Goal: Transaction & Acquisition: Book appointment/travel/reservation

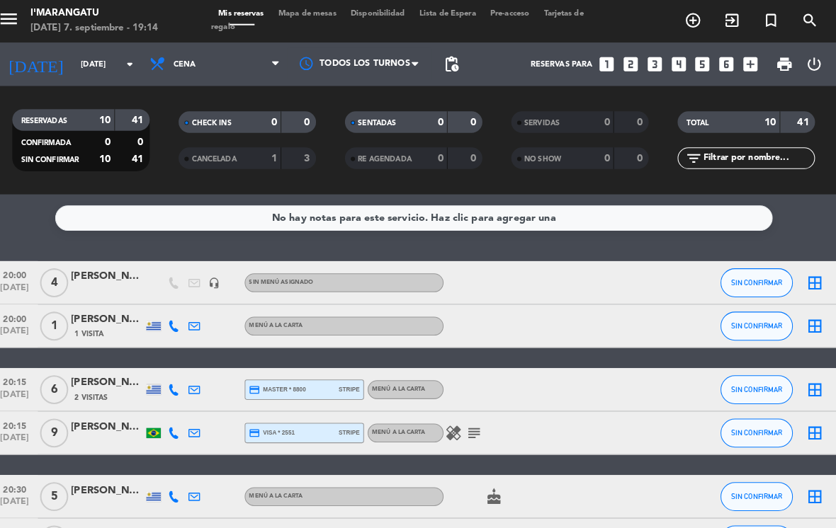
scroll to position [89, 0]
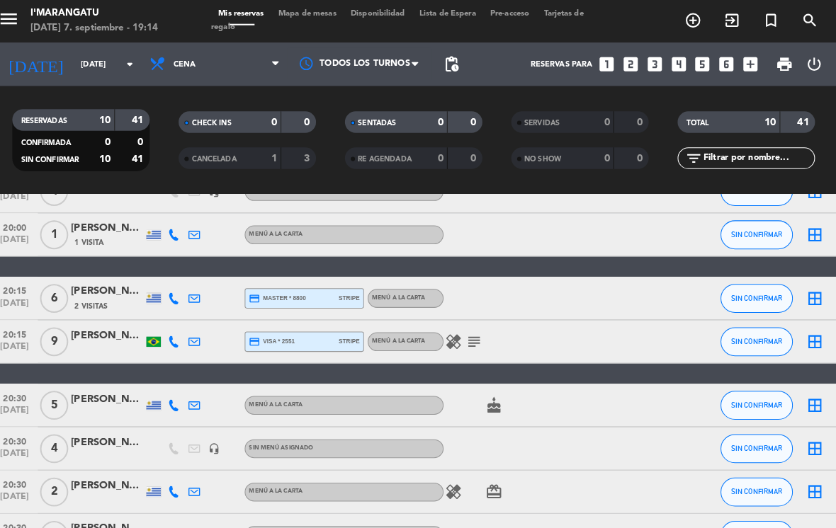
click at [452, 327] on icon "healing" at bounding box center [456, 335] width 17 height 17
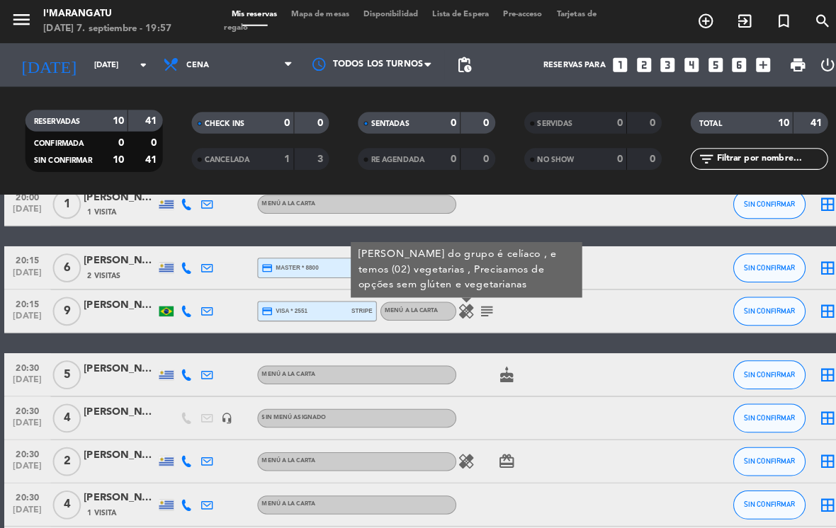
scroll to position [126, 0]
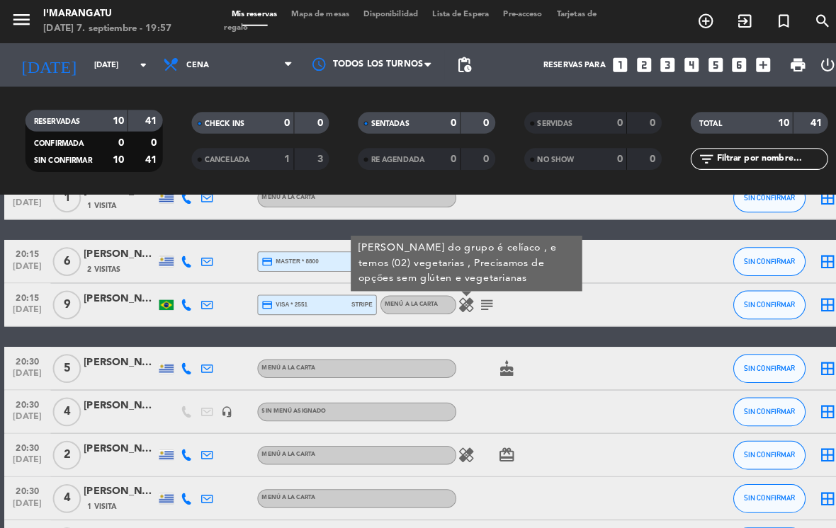
click at [753, 408] on button "SIN CONFIRMAR" at bounding box center [753, 404] width 71 height 28
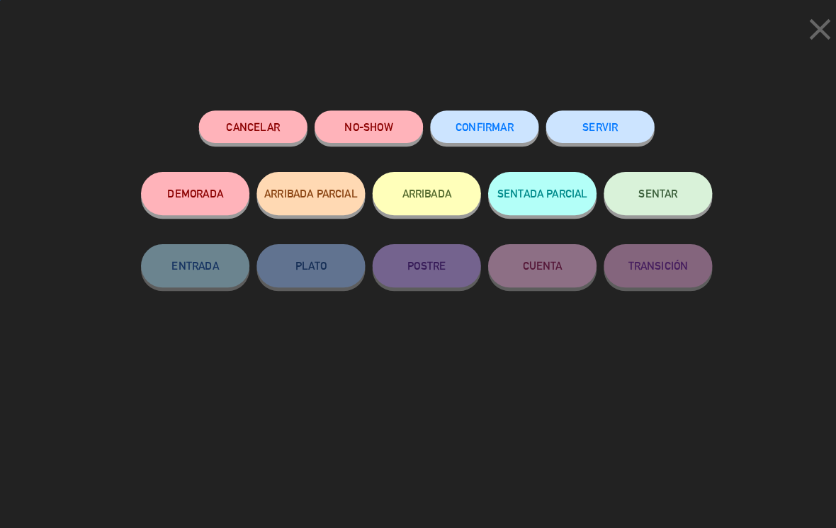
click at [595, 126] on button "SERVIR" at bounding box center [588, 124] width 106 height 32
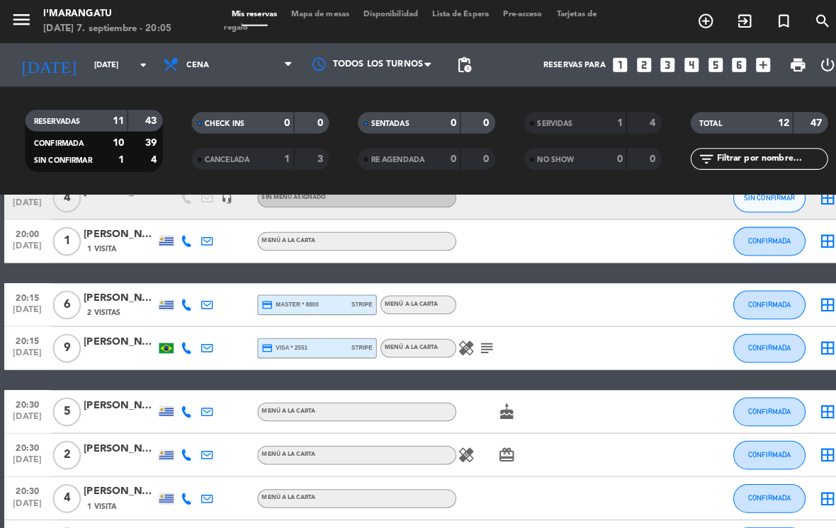
select select "dinner"
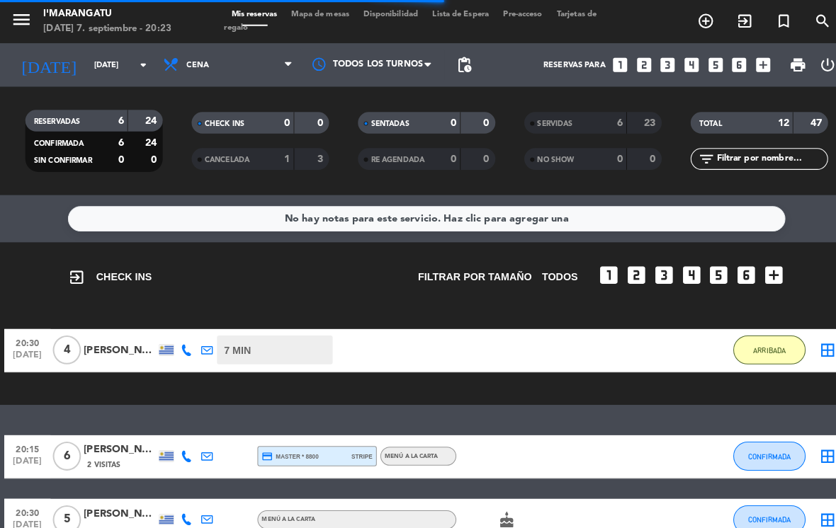
scroll to position [21, 0]
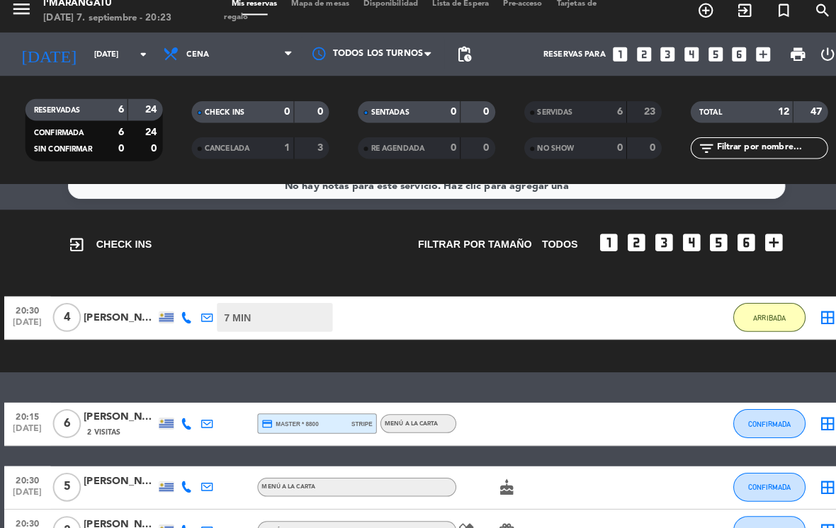
click at [752, 318] on button "ARRIBADA" at bounding box center [753, 321] width 71 height 28
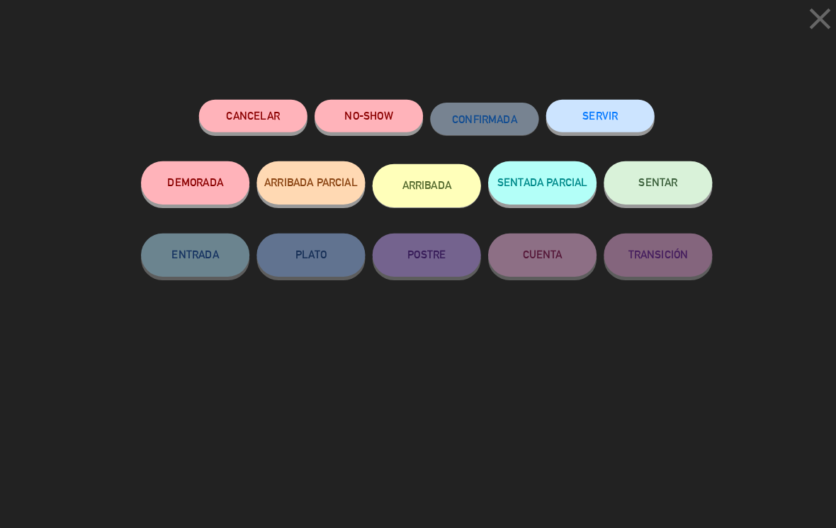
click at [611, 110] on button "SERVIR" at bounding box center [588, 124] width 106 height 32
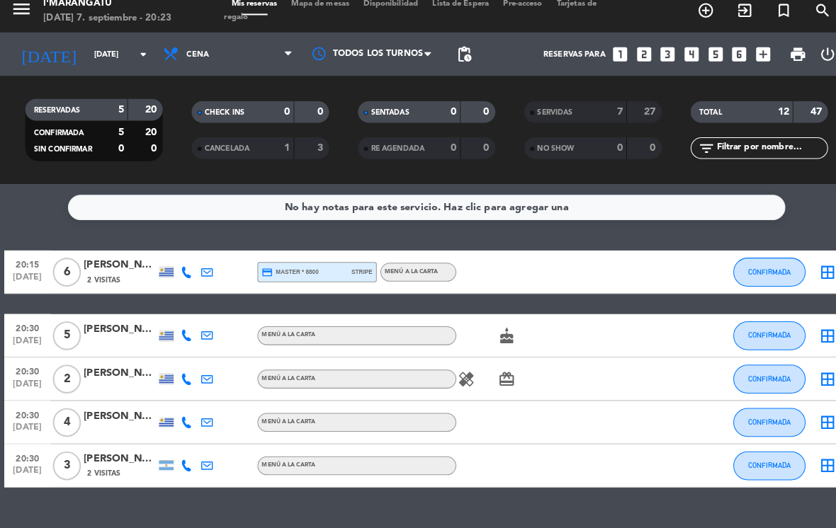
scroll to position [0, 0]
click at [457, 374] on icon "healing" at bounding box center [456, 382] width 17 height 17
click at [747, 368] on button "CONFIRMADA" at bounding box center [753, 382] width 71 height 28
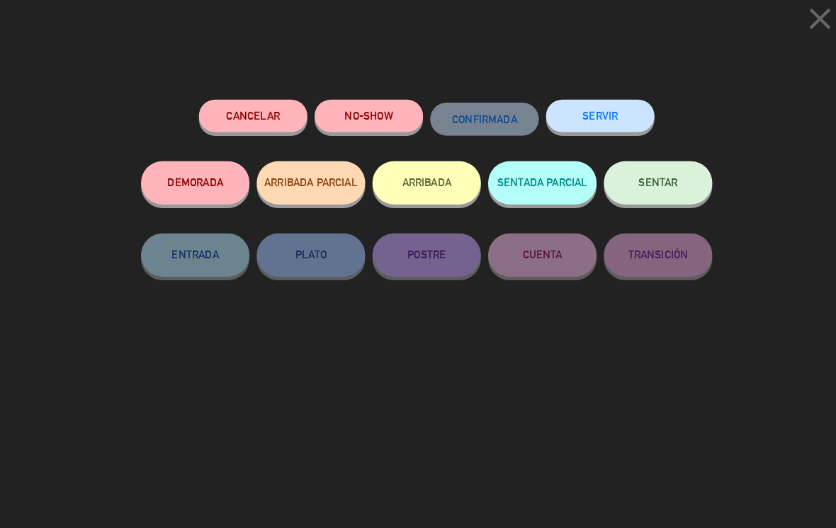
click at [605, 108] on button "SERVIR" at bounding box center [588, 124] width 106 height 32
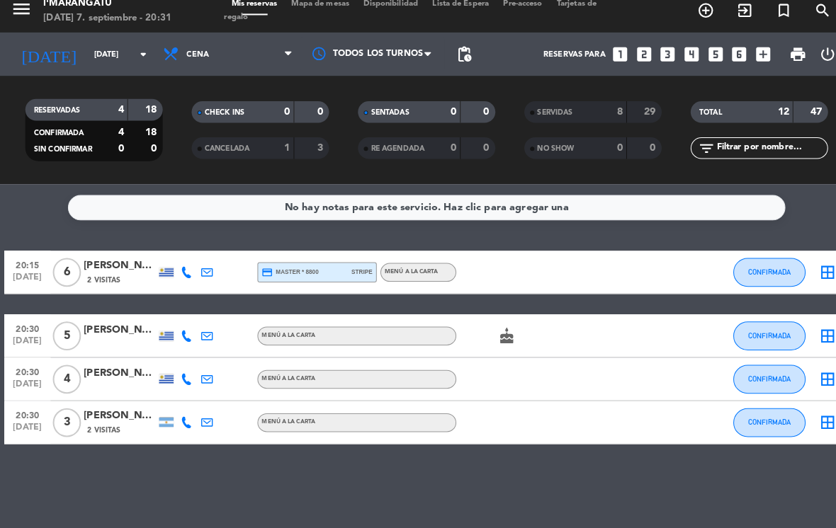
click at [740, 263] on button "CONFIRMADA" at bounding box center [753, 277] width 71 height 28
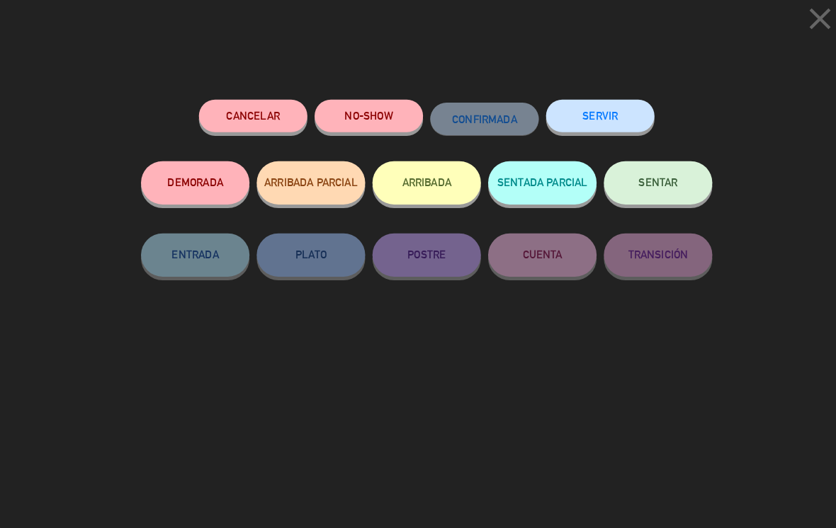
click at [606, 113] on button "SERVIR" at bounding box center [588, 124] width 106 height 32
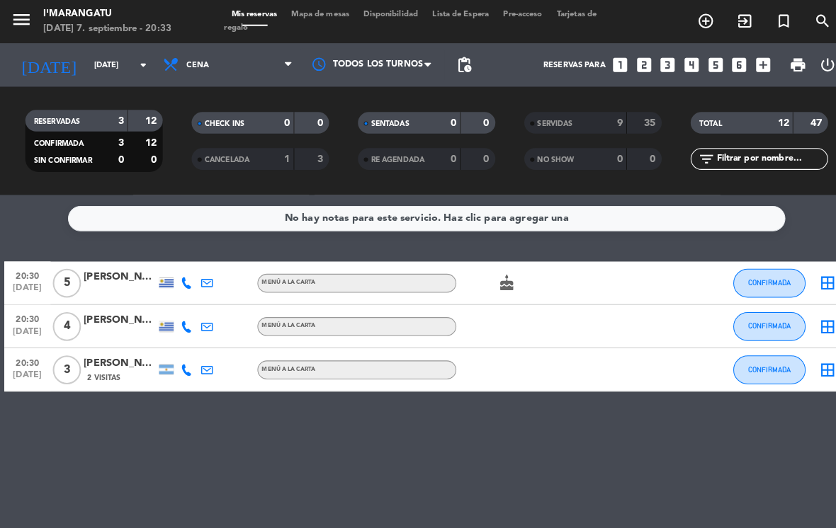
click at [754, 361] on span "CONFIRMADA" at bounding box center [754, 362] width 42 height 8
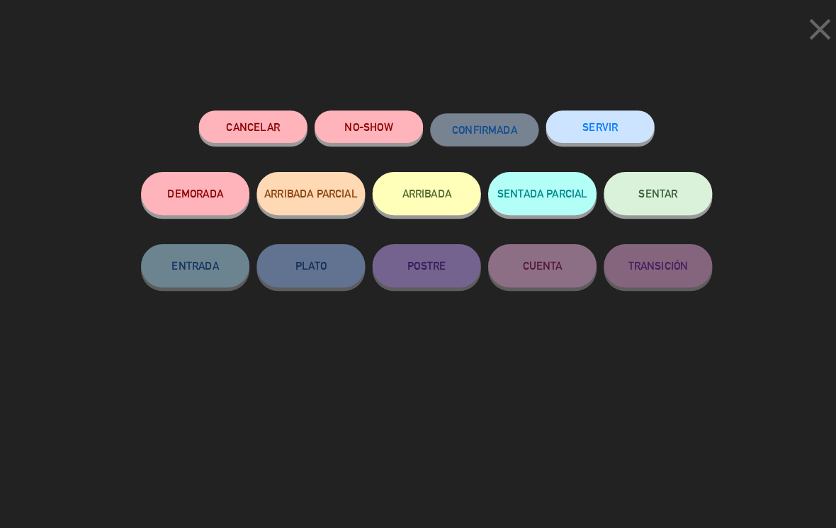
click at [442, 184] on button "ARRIBADA" at bounding box center [418, 190] width 106 height 42
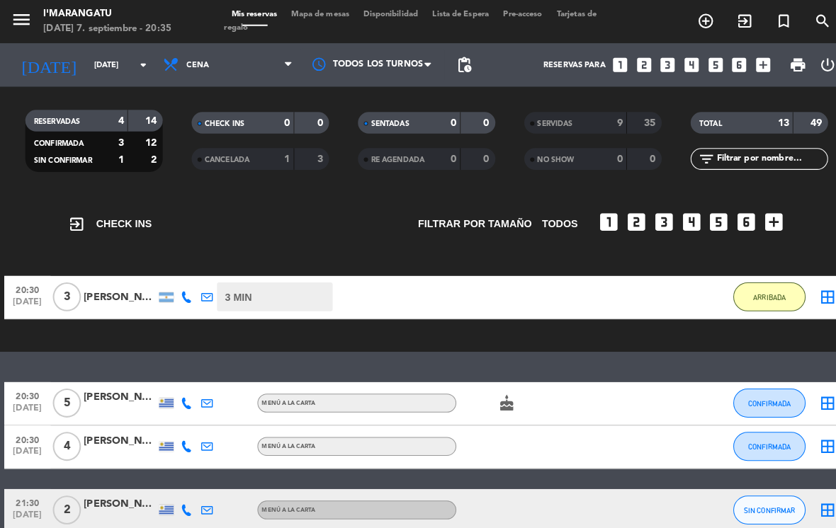
scroll to position [38, 0]
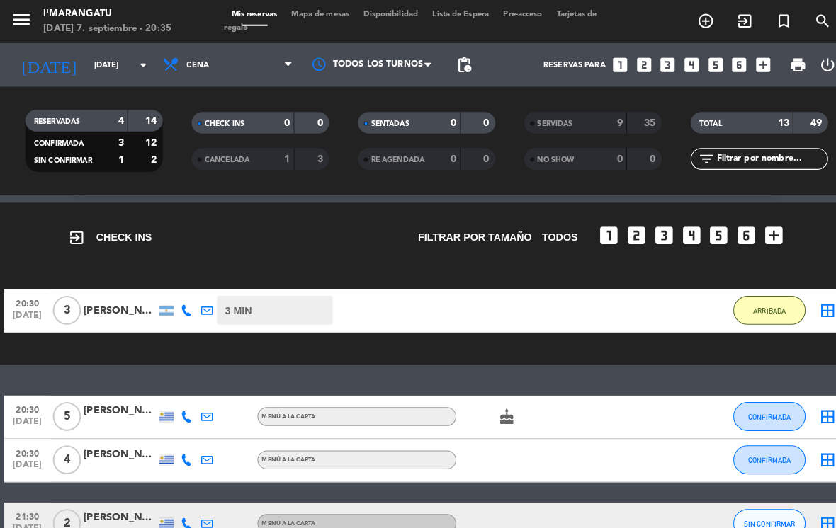
click at [764, 305] on span "ARRIBADA" at bounding box center [754, 305] width 32 height 8
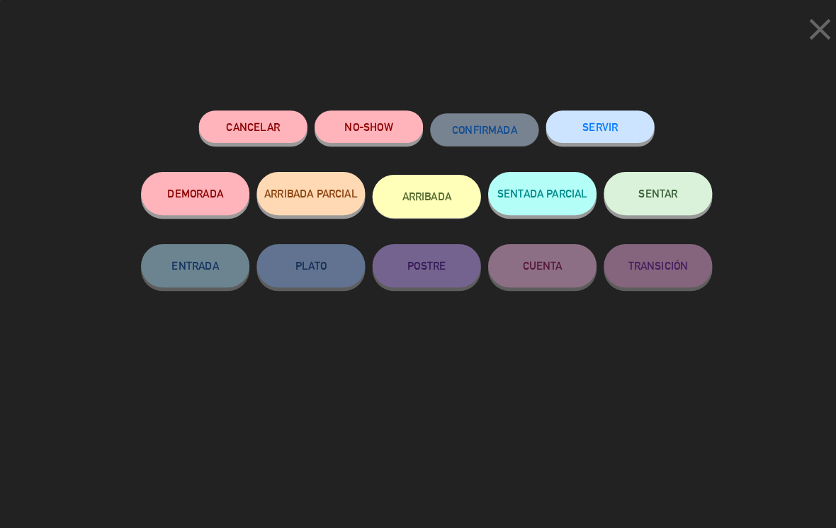
click at [584, 122] on button "SERVIR" at bounding box center [588, 124] width 106 height 32
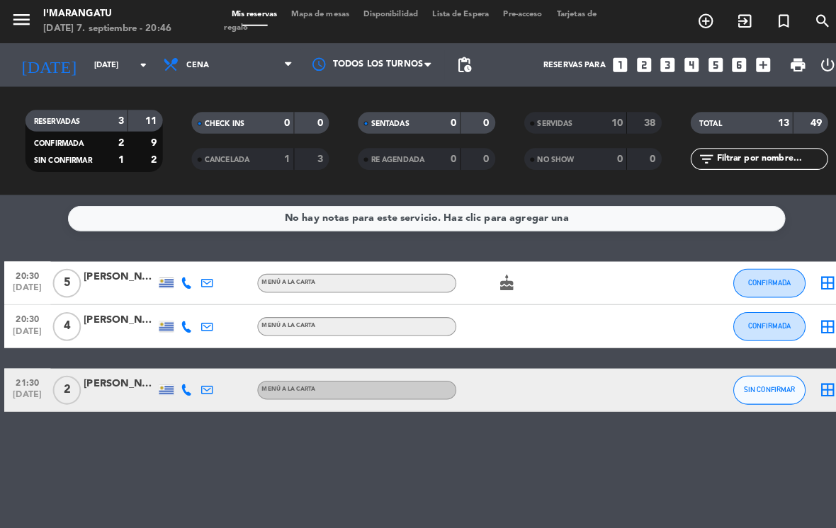
scroll to position [22, 0]
click at [756, 306] on button "CONFIRMADA" at bounding box center [753, 320] width 71 height 28
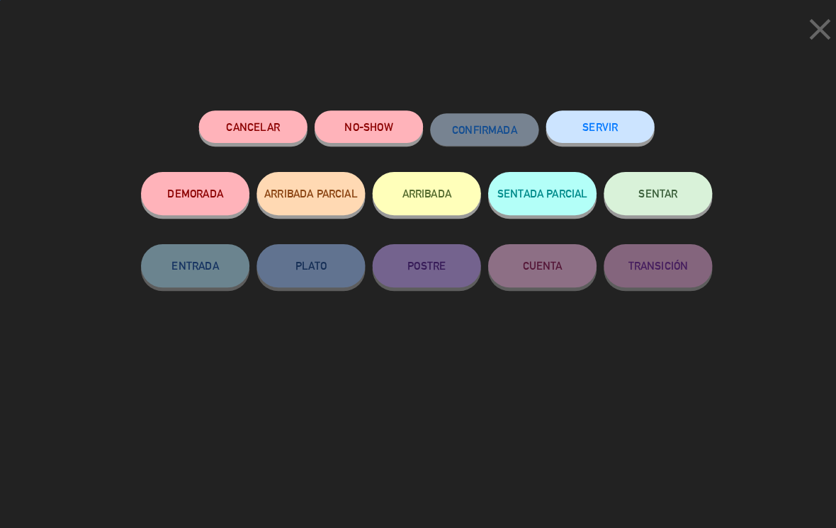
click at [610, 118] on button "SERVIR" at bounding box center [588, 124] width 106 height 32
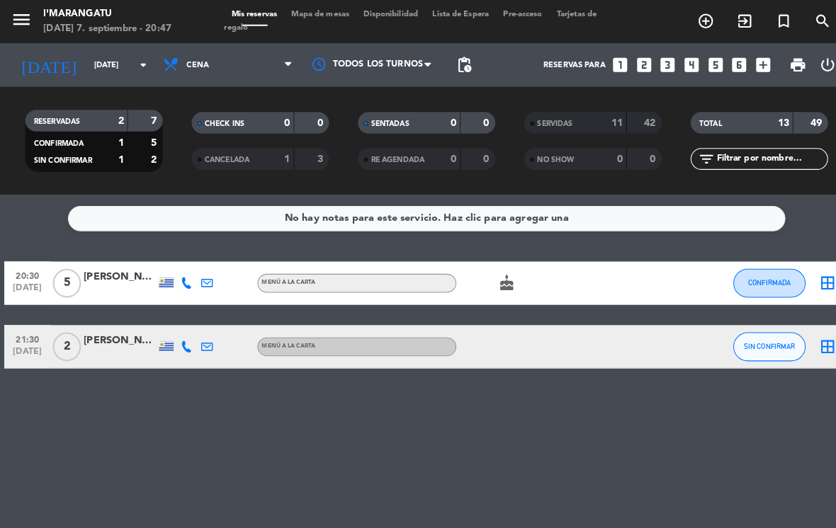
scroll to position [0, 0]
click at [105, 278] on div "[PERSON_NAME]" at bounding box center [117, 271] width 71 height 16
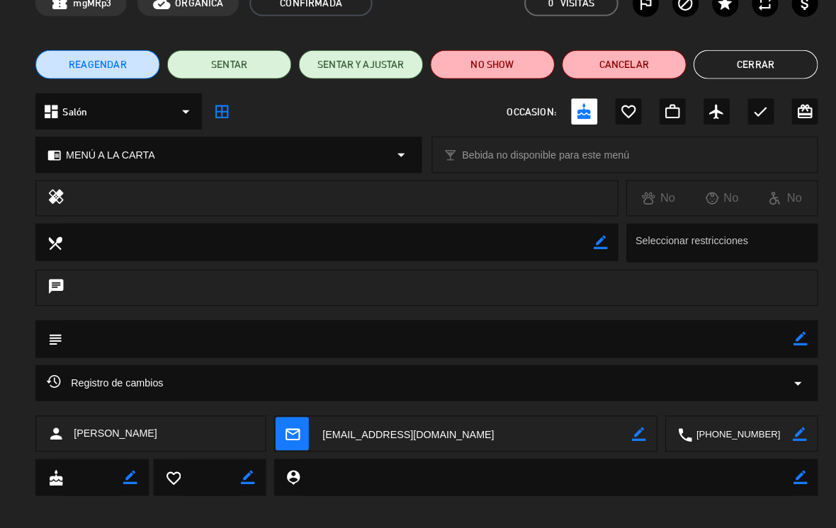
scroll to position [78, 0]
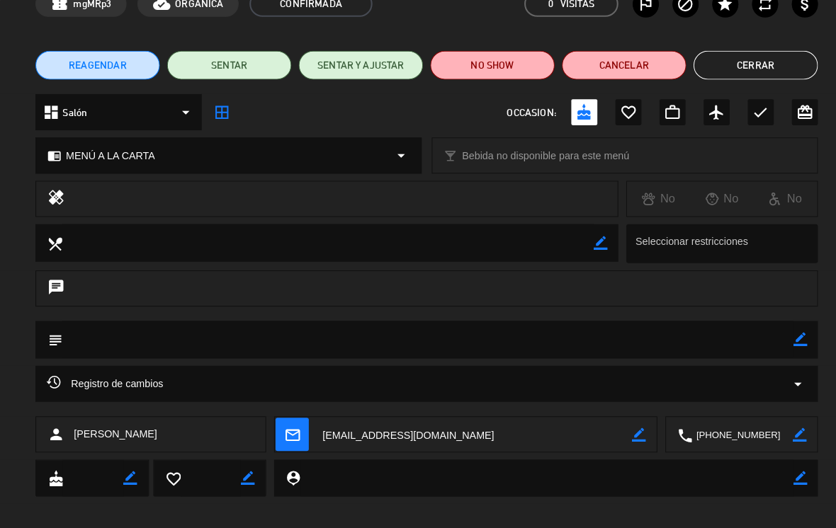
click at [758, 64] on button "Cerrar" at bounding box center [740, 64] width 122 height 28
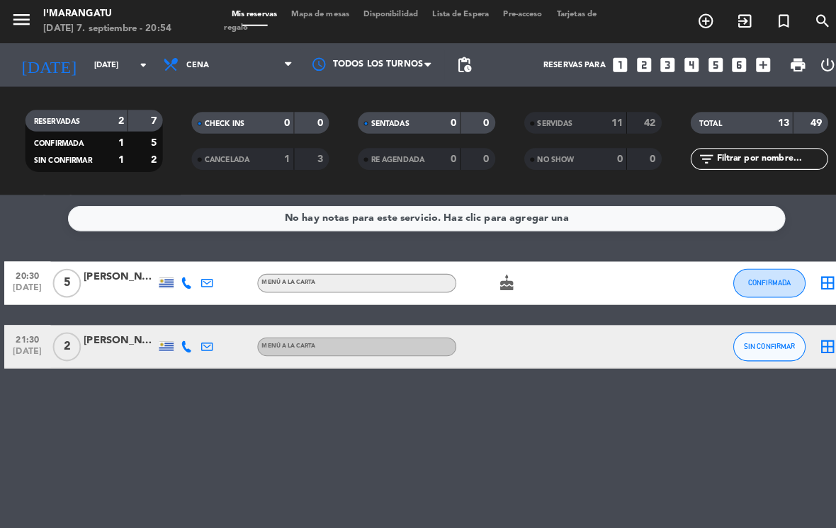
click at [764, 273] on span "CONFIRMADA" at bounding box center [754, 277] width 42 height 8
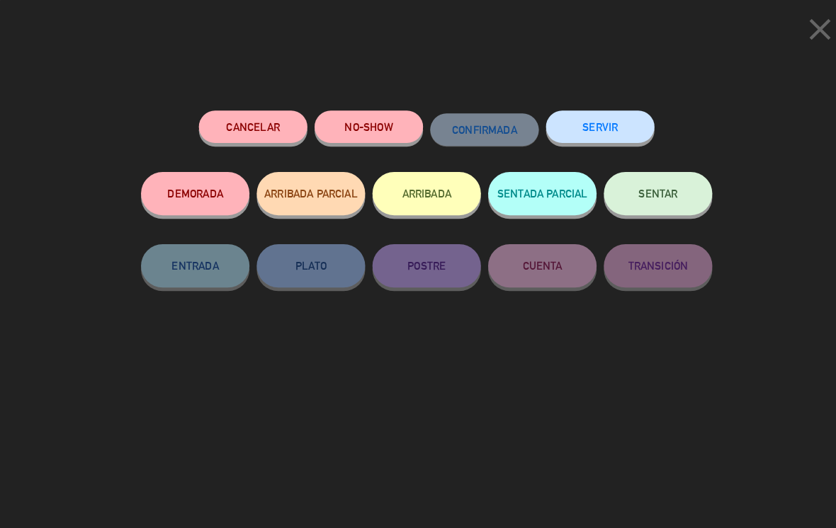
click at [798, 27] on icon "close" at bounding box center [803, 28] width 35 height 35
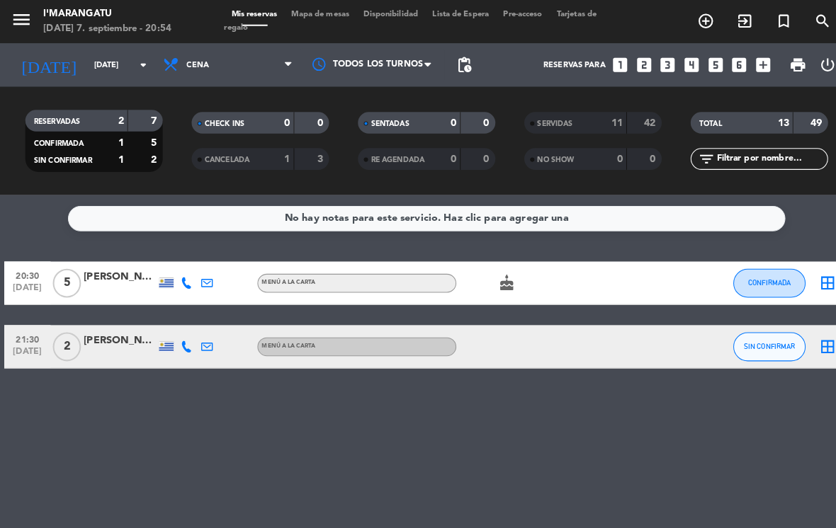
scroll to position [11, 0]
click at [739, 273] on span "CONFIRMADA" at bounding box center [754, 277] width 42 height 8
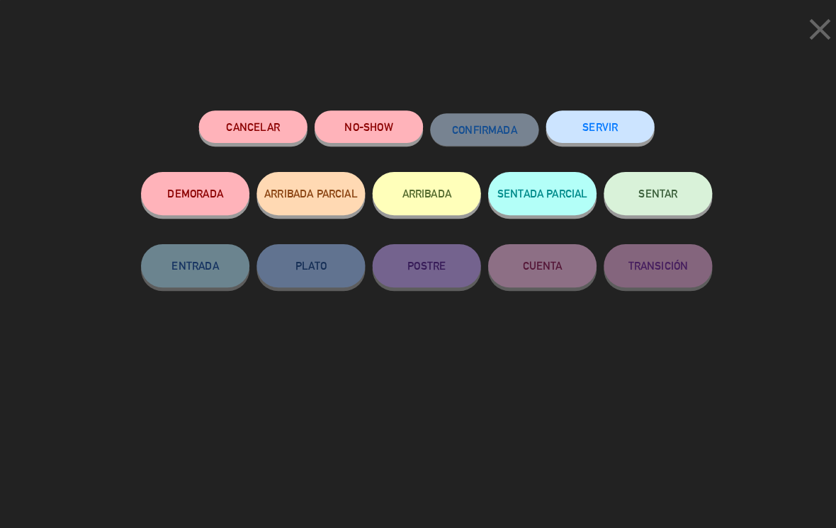
click at [815, 26] on icon "close" at bounding box center [803, 28] width 35 height 35
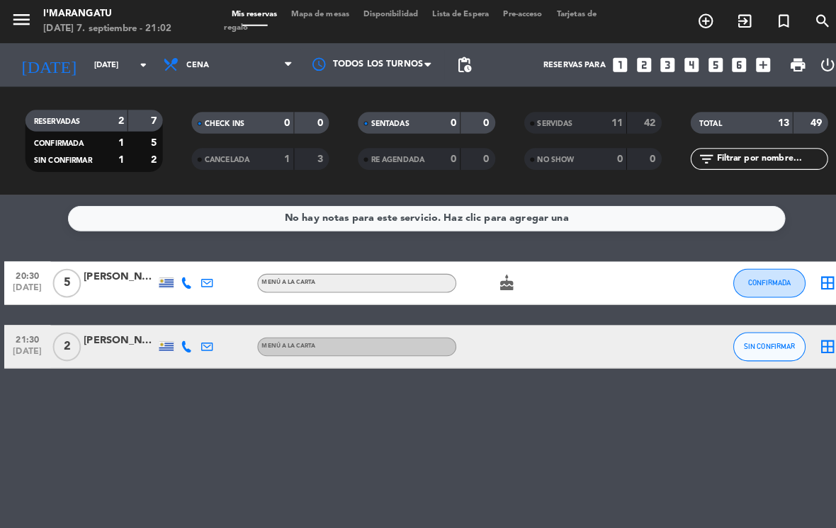
click at [754, 263] on button "CONFIRMADA" at bounding box center [753, 277] width 71 height 28
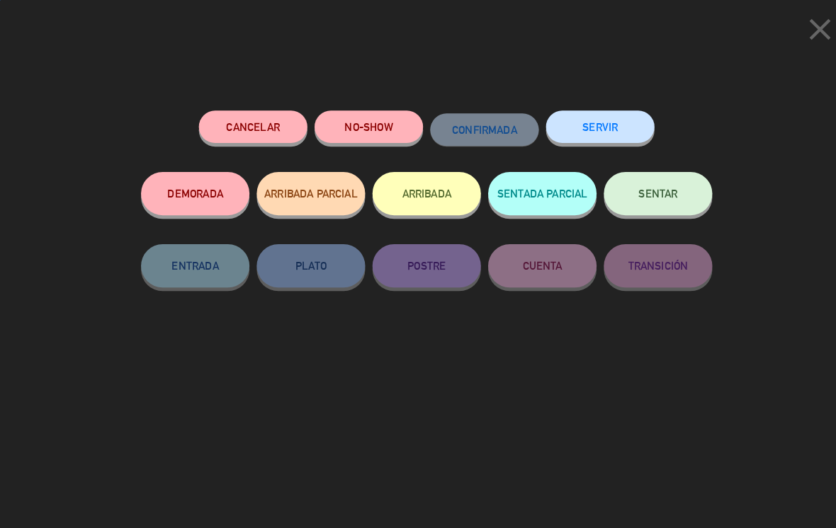
click at [608, 121] on button "SERVIR" at bounding box center [588, 124] width 106 height 32
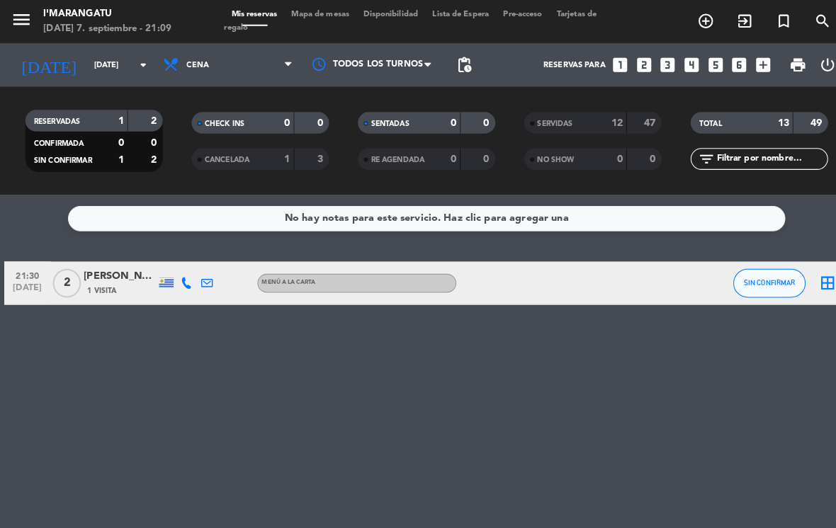
scroll to position [22, 0]
click at [700, 55] on icon "looks_5" at bounding box center [700, 64] width 18 height 18
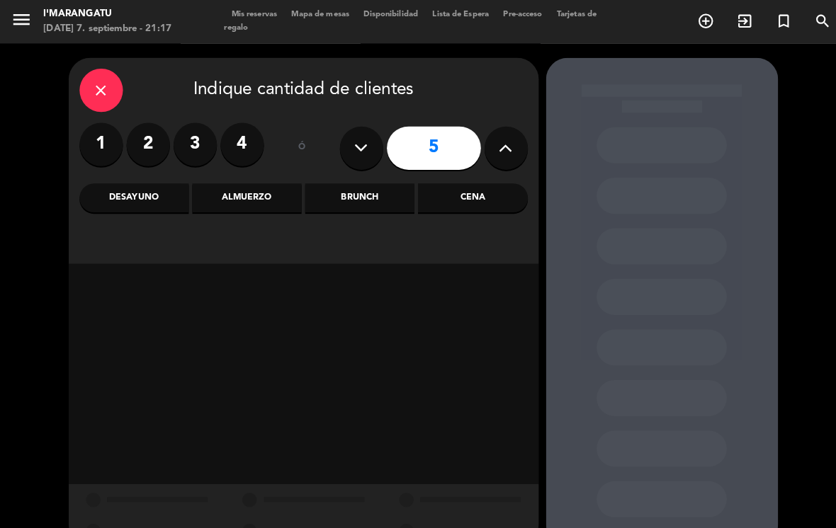
click at [498, 135] on icon at bounding box center [495, 145] width 13 height 21
click at [504, 124] on button at bounding box center [496, 145] width 42 height 42
type input "7"
click at [489, 180] on div "Cena" at bounding box center [462, 194] width 107 height 28
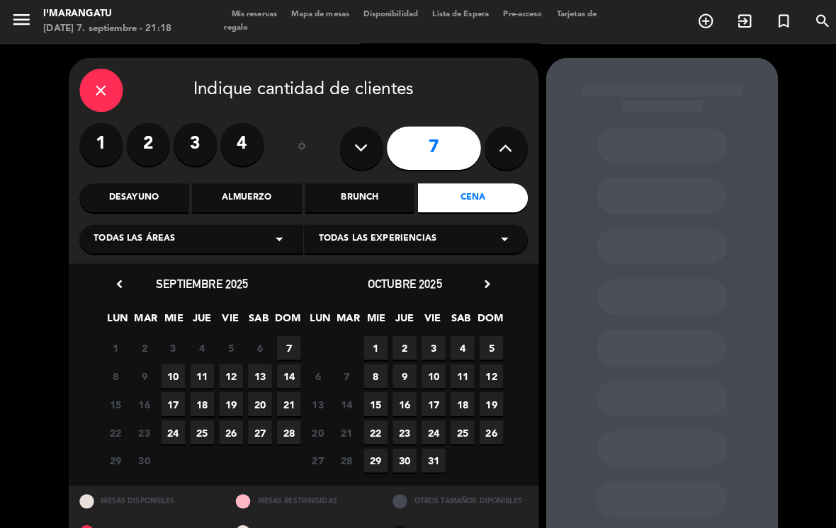
click at [292, 329] on span "7" at bounding box center [282, 340] width 23 height 23
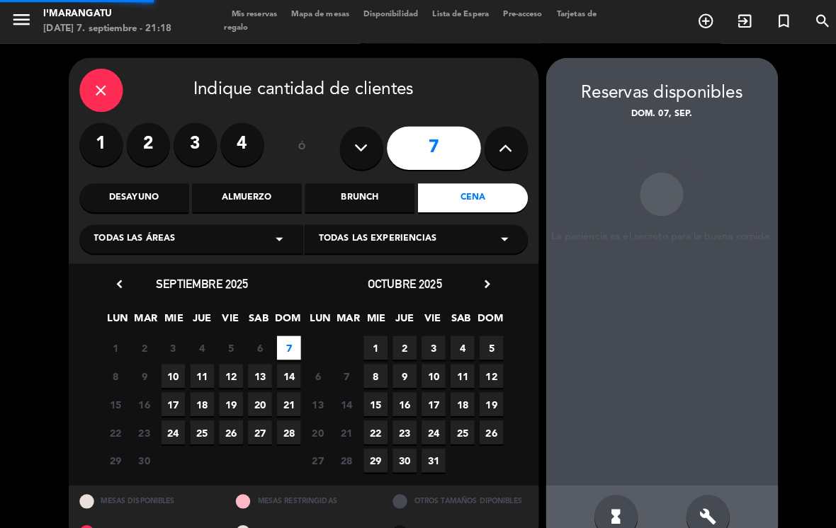
scroll to position [1, 0]
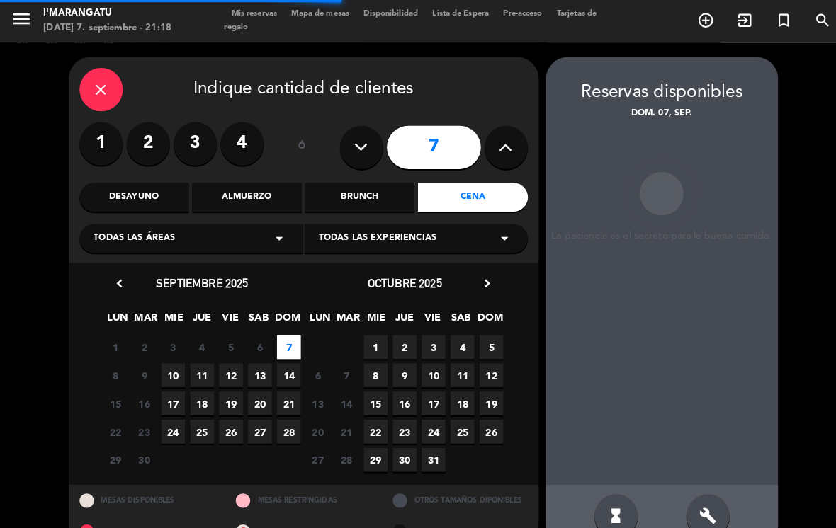
click at [236, 356] on span "12" at bounding box center [226, 367] width 23 height 23
click at [195, 356] on span "11" at bounding box center [197, 367] width 23 height 23
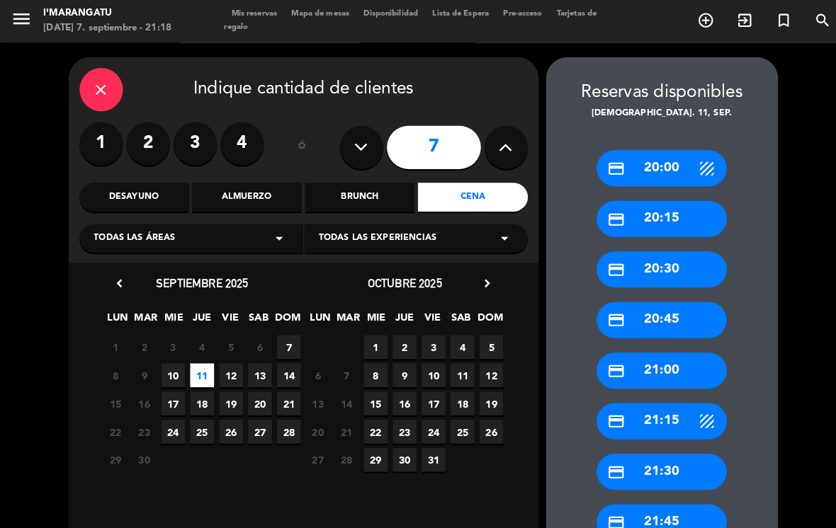
click at [657, 147] on div "credit_card 20:00" at bounding box center [647, 164] width 127 height 35
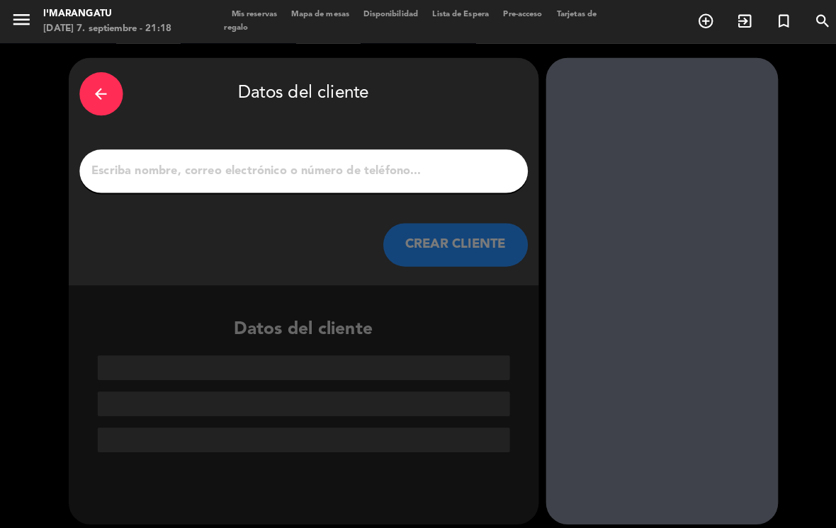
click at [380, 158] on input "1" at bounding box center [298, 168] width 418 height 20
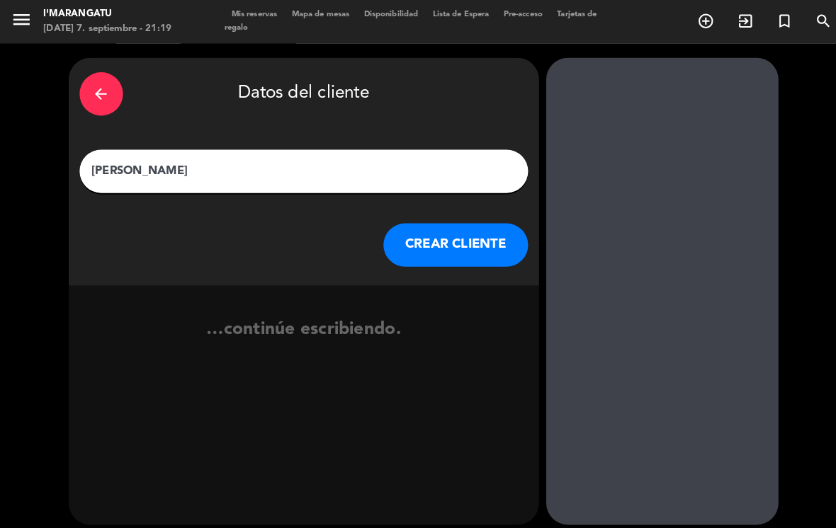
type input "[PERSON_NAME]"
click at [428, 219] on button "CREAR CLIENTE" at bounding box center [446, 240] width 142 height 42
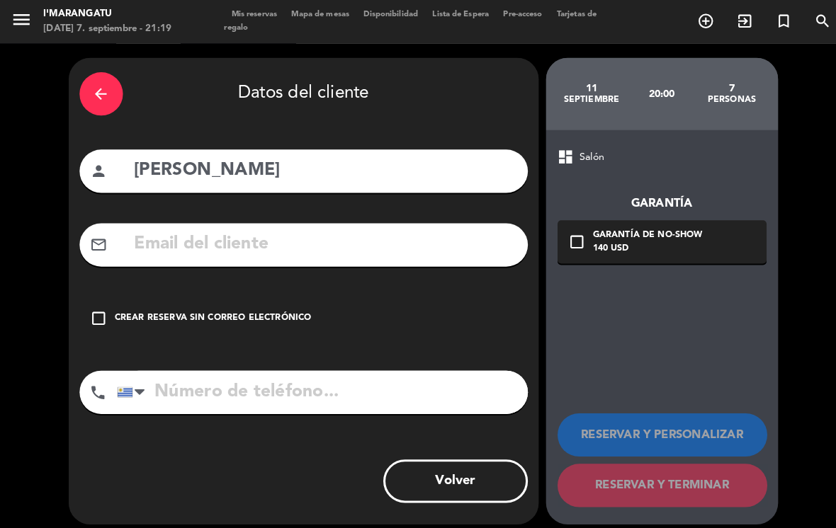
click at [100, 304] on icon "check_box_outline_blank" at bounding box center [97, 312] width 17 height 17
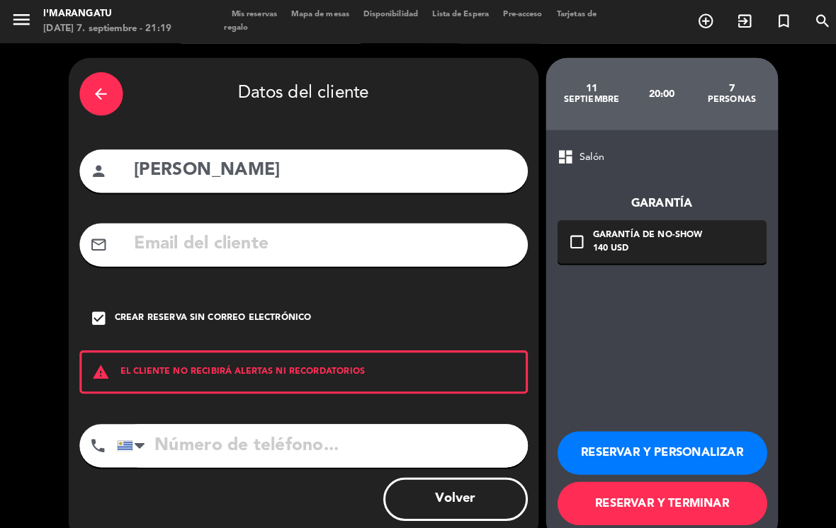
click at [276, 416] on input "tel" at bounding box center [316, 437] width 402 height 42
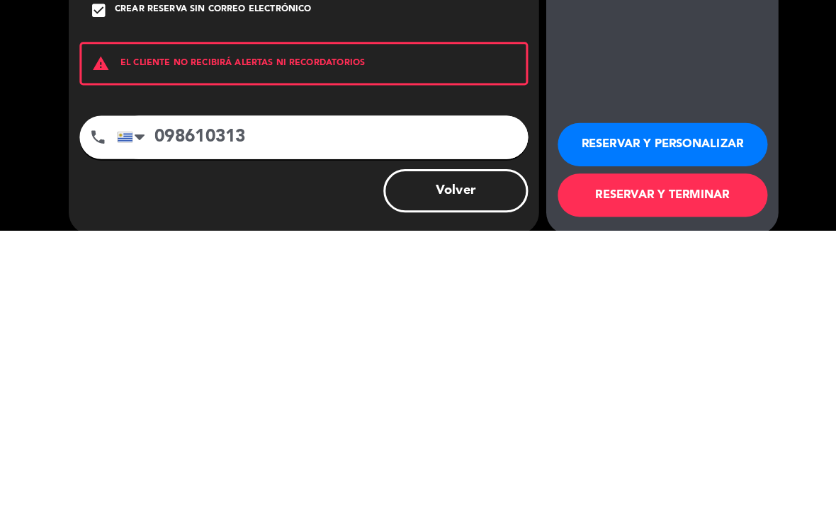
type input "098610313"
click at [674, 423] on button "RESERVAR Y PERSONALIZAR" at bounding box center [648, 444] width 205 height 42
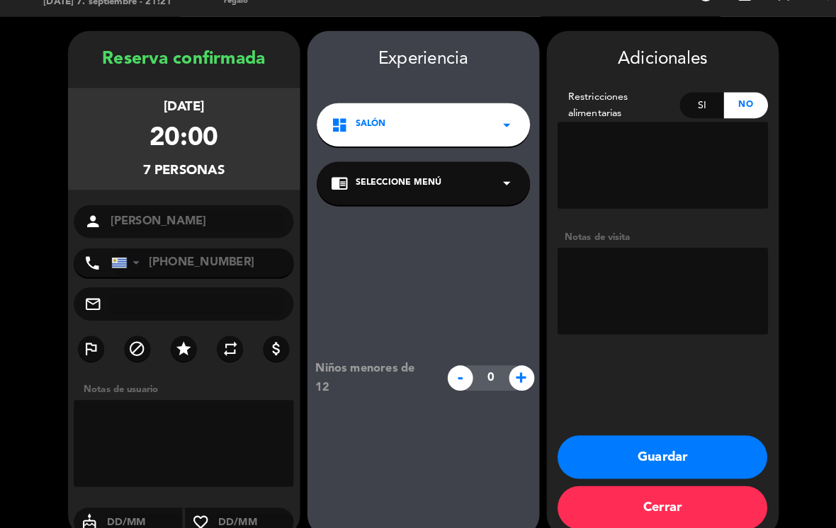
scroll to position [16, 0]
click at [624, 254] on textarea at bounding box center [649, 296] width 206 height 85
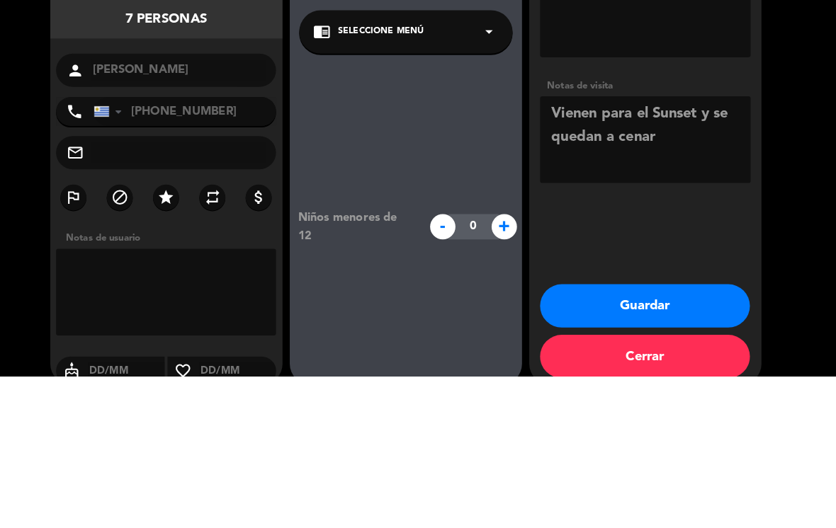
type textarea "Vienen para el Sunset y se quedan a cenar"
click at [110, 263] on div at bounding box center [117, 268] width 14 height 10
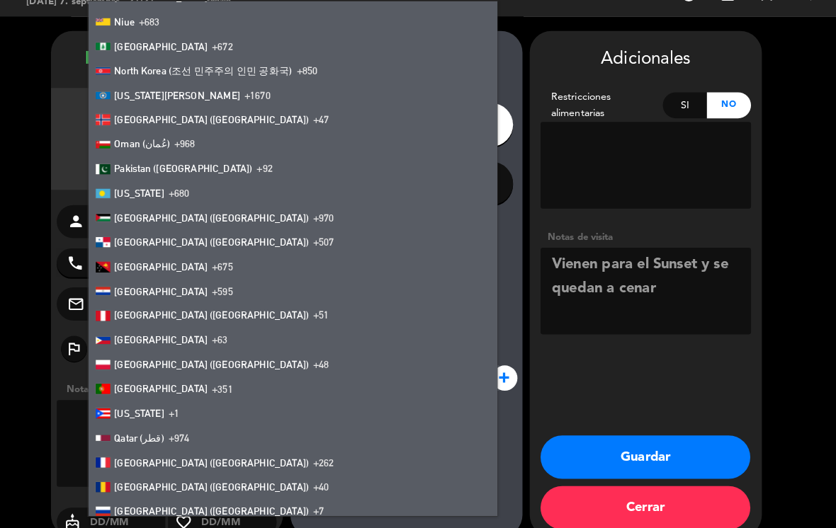
scroll to position [3872, 0]
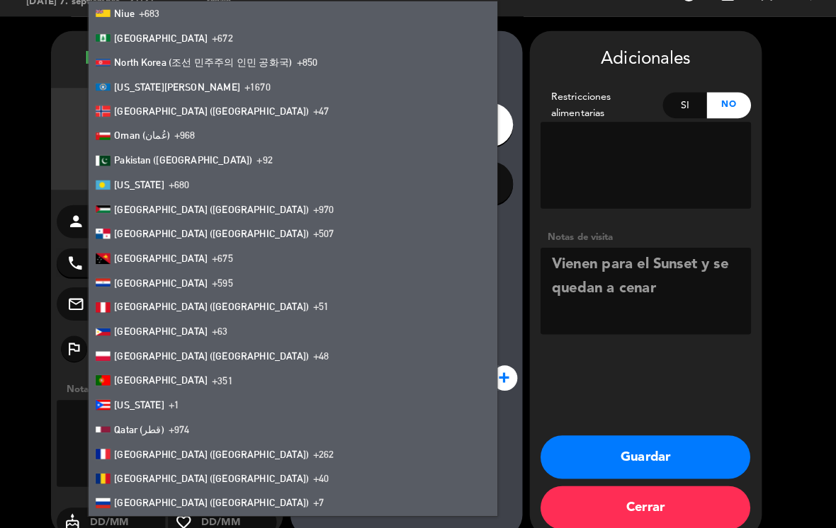
click at [149, 282] on span "[GEOGRAPHIC_DATA]" at bounding box center [174, 287] width 91 height 11
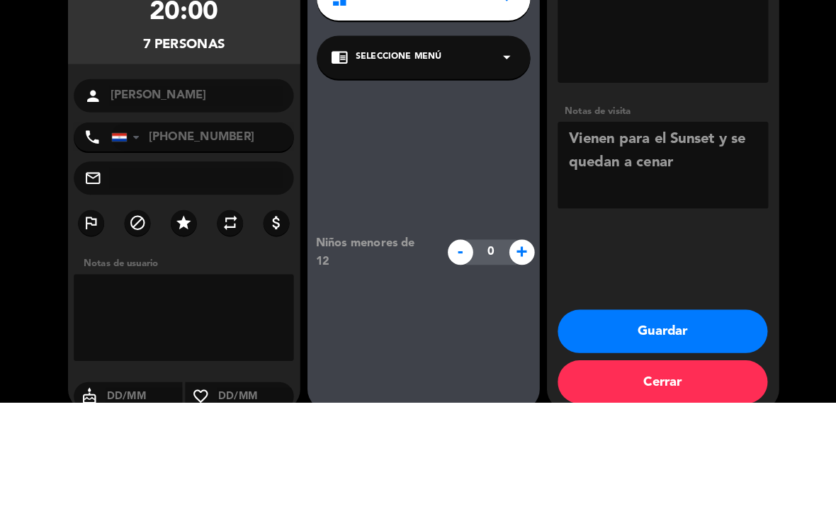
type input "[PHONE_NUMBER]"
click at [793, 185] on booking-confirmed "Reserva confirmada [DATE] 20:00 7 personas person [PERSON_NAME] phone [GEOGRAPH…" at bounding box center [417, 289] width 807 height 496
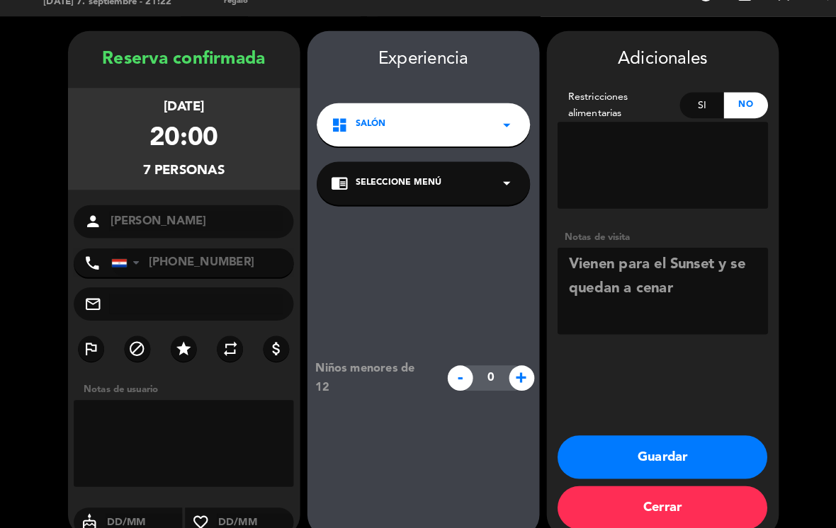
click at [656, 438] on button "Guardar" at bounding box center [648, 459] width 205 height 42
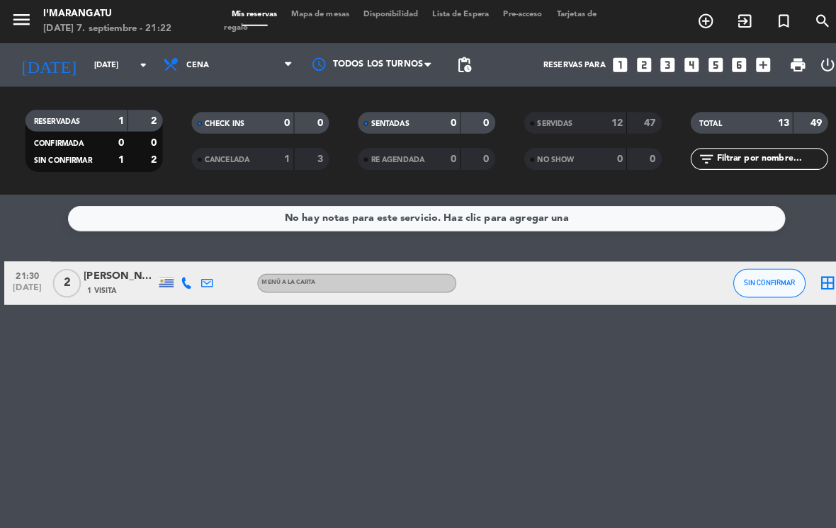
click at [223, 48] on span "Cena" at bounding box center [223, 63] width 142 height 31
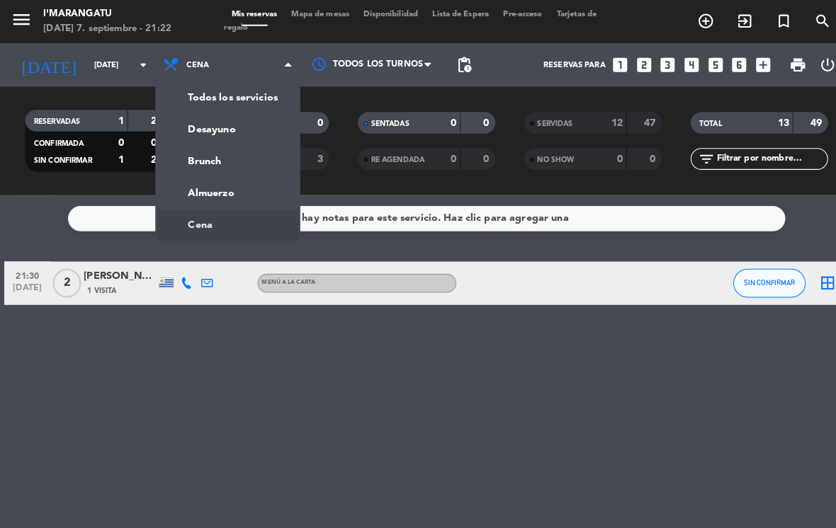
click at [228, 164] on div "menu I'marangatu [DATE] 7. septiembre - 21:22 Mis reservas Mapa de mesas Dispon…" at bounding box center [418, 95] width 836 height 191
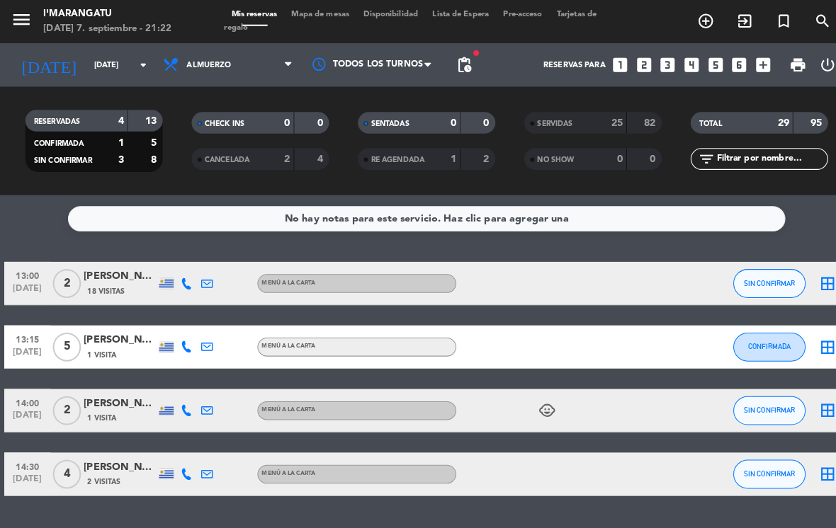
click at [747, 460] on span "SIN CONFIRMAR" at bounding box center [754, 464] width 50 height 8
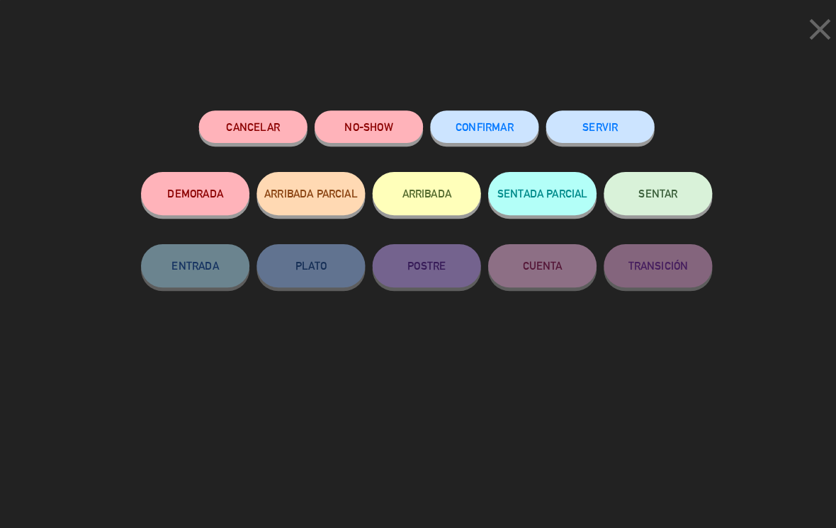
click at [805, 28] on icon "close" at bounding box center [803, 28] width 35 height 35
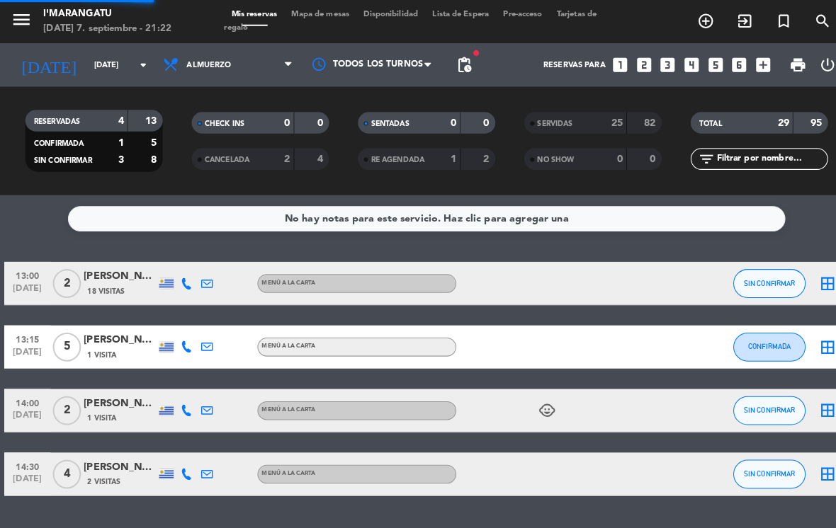
click at [752, 388] on button "SIN CONFIRMAR" at bounding box center [753, 402] width 71 height 28
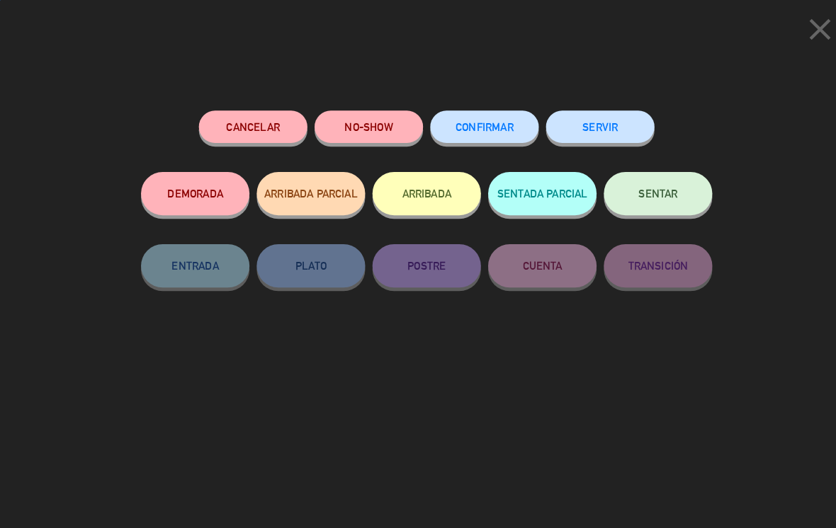
click at [596, 121] on button "SERVIR" at bounding box center [588, 124] width 106 height 32
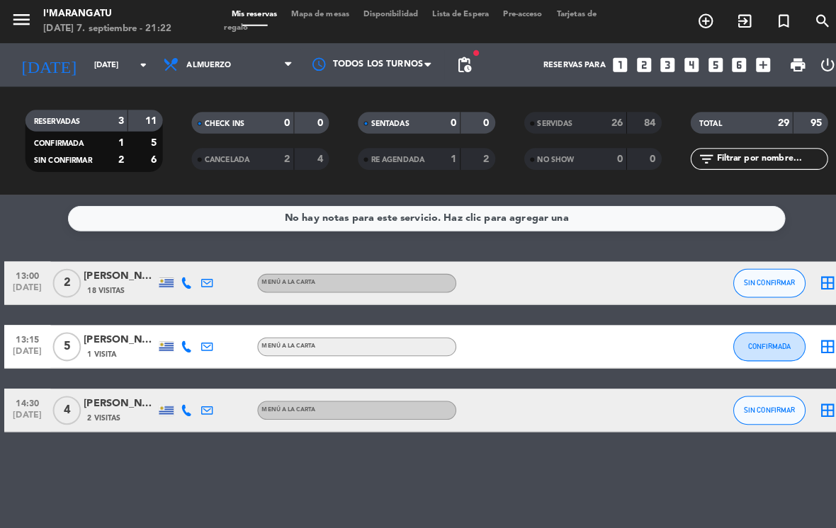
click at [749, 398] on span "SIN CONFIRMAR" at bounding box center [754, 402] width 50 height 8
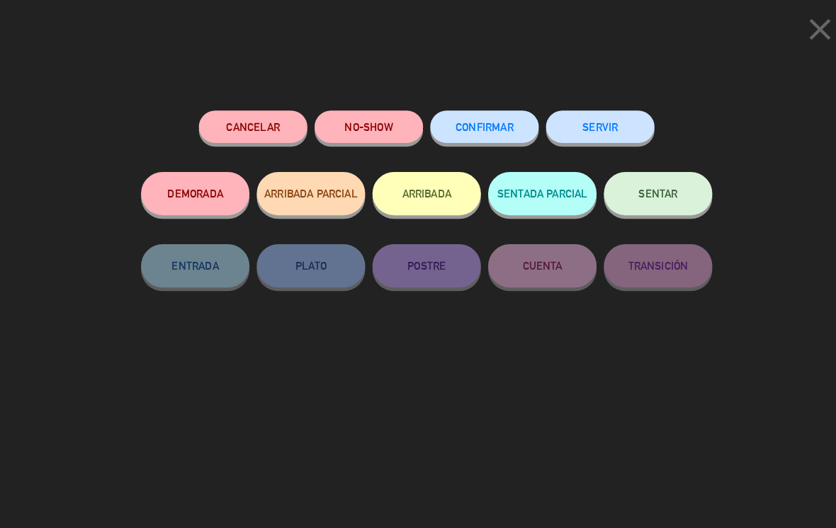
click at [585, 113] on button "SERVIR" at bounding box center [588, 124] width 106 height 32
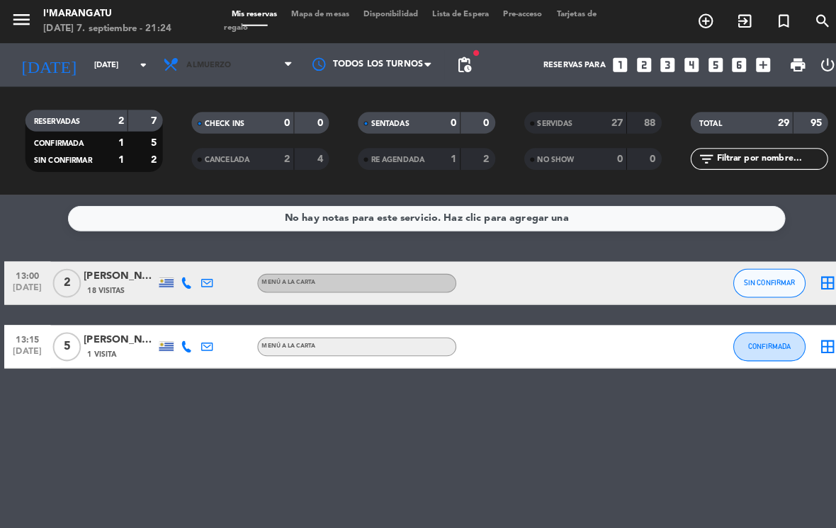
click at [220, 55] on span "Almuerzo" at bounding box center [223, 63] width 142 height 31
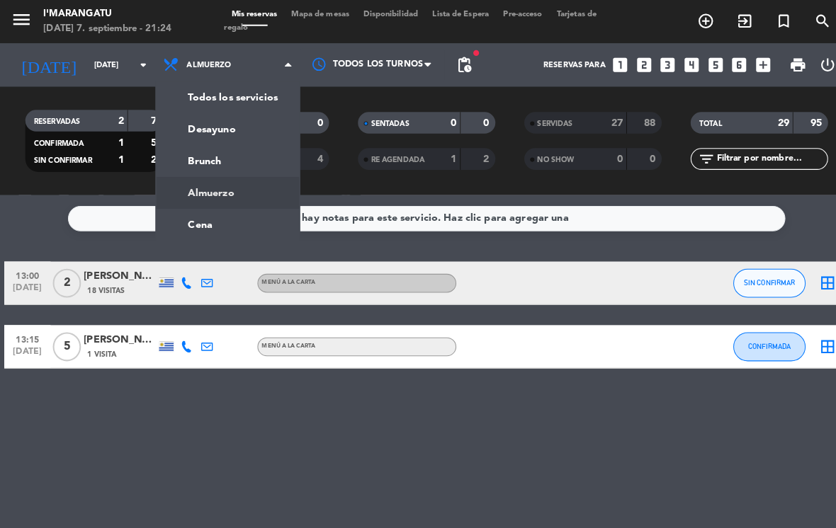
click at [226, 207] on ng-component "menu I'marangatu [DATE] 7. septiembre - 21:24 Mis reservas Mapa de mesas Dispon…" at bounding box center [418, 264] width 836 height 528
